Goal: Find specific page/section: Find specific page/section

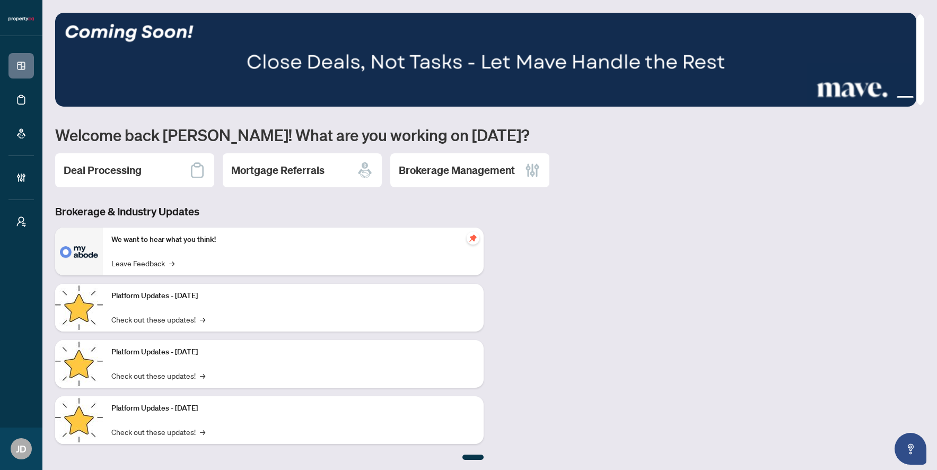
click at [879, 97] on ul "1 2 3" at bounding box center [489, 98] width 869 height 4
click at [880, 100] on img at bounding box center [485, 60] width 861 height 94
drag, startPoint x: 457, startPoint y: 86, endPoint x: 755, endPoint y: 90, distance: 298.1
click at [744, 90] on img at bounding box center [485, 60] width 861 height 94
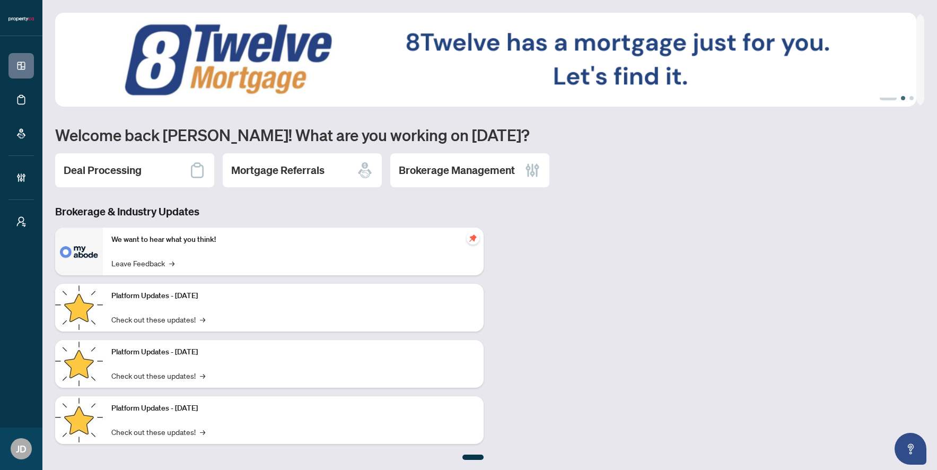
click at [901, 98] on button "2" at bounding box center [903, 98] width 4 height 4
